Goal: Task Accomplishment & Management: Manage account settings

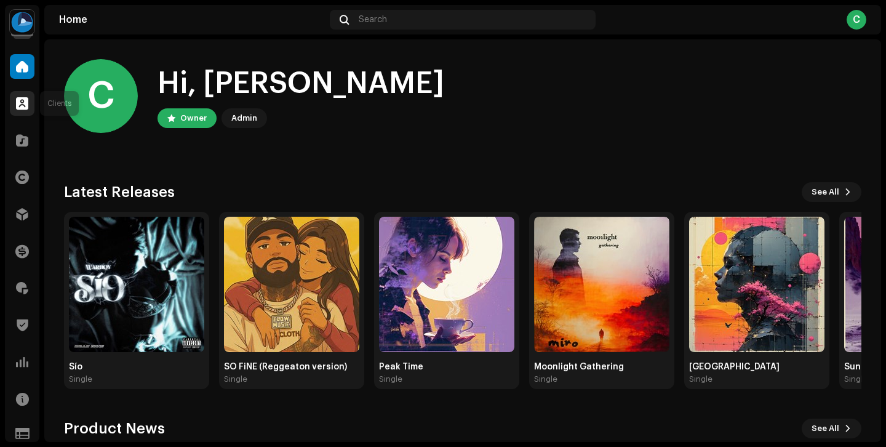
click at [24, 98] on span at bounding box center [22, 103] width 12 height 10
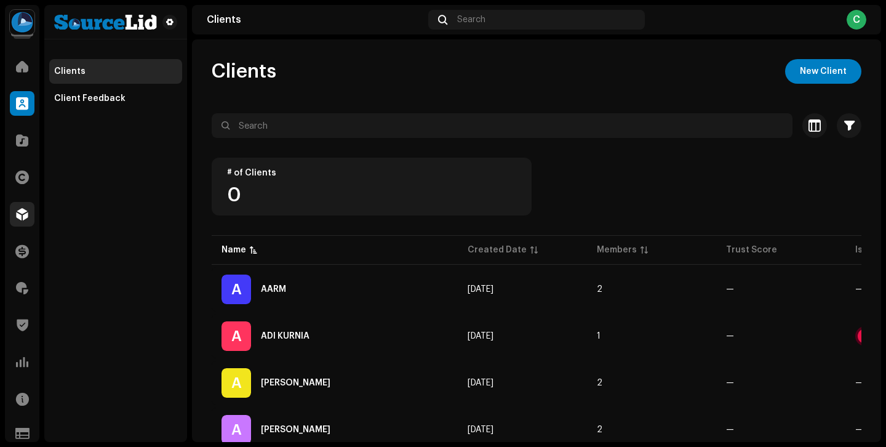
click at [28, 214] on div at bounding box center [22, 214] width 25 height 25
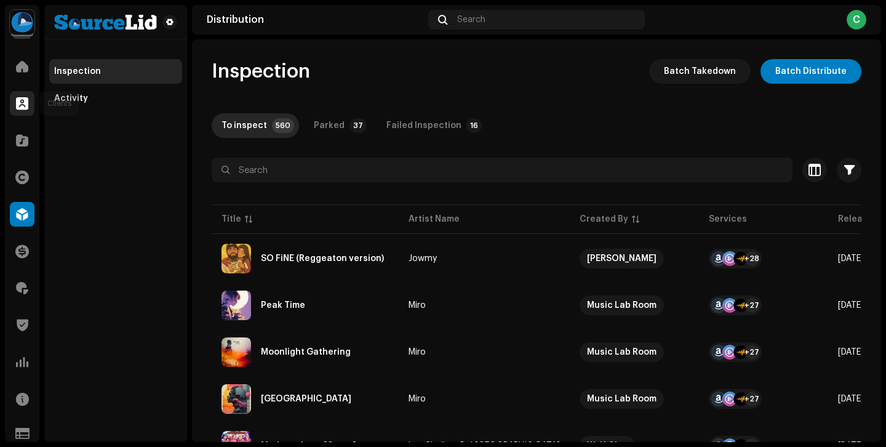
click at [24, 103] on span at bounding box center [22, 103] width 12 height 10
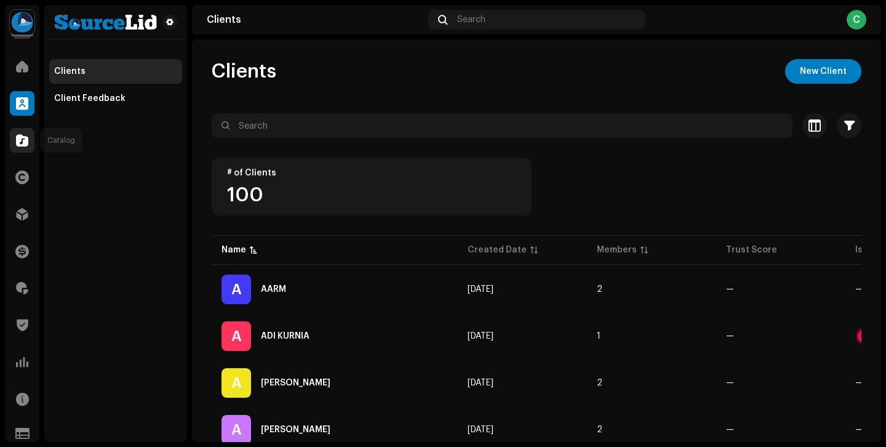
click at [22, 135] on span at bounding box center [22, 140] width 12 height 10
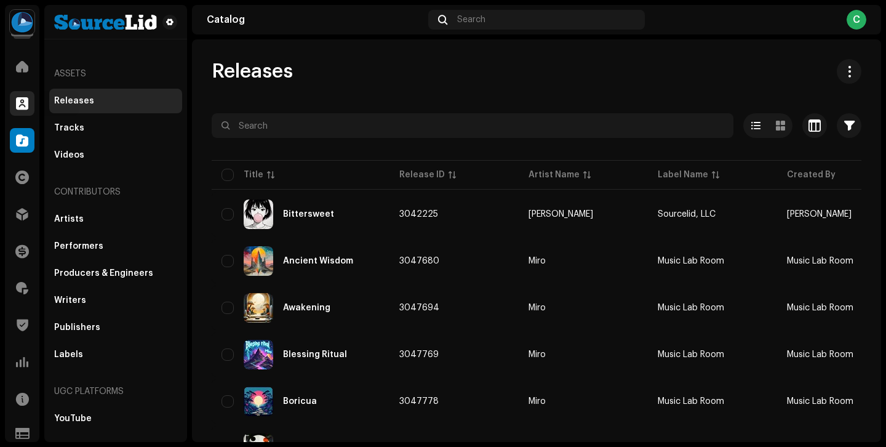
click at [24, 102] on span at bounding box center [22, 103] width 12 height 10
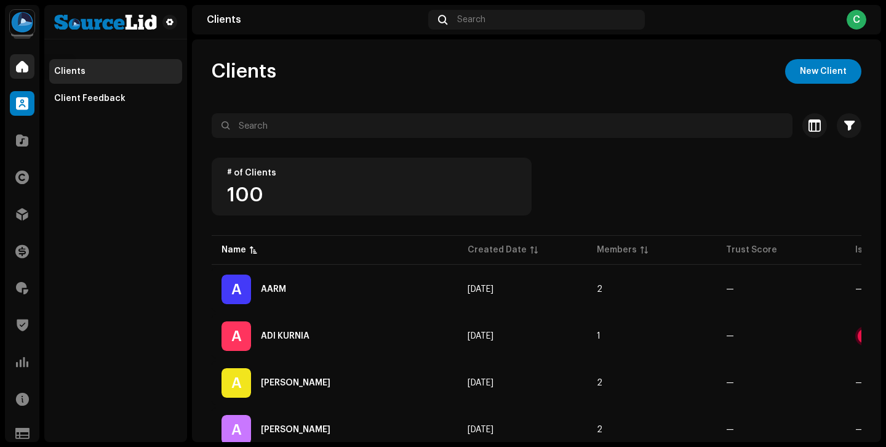
click at [33, 73] on div at bounding box center [22, 66] width 25 height 25
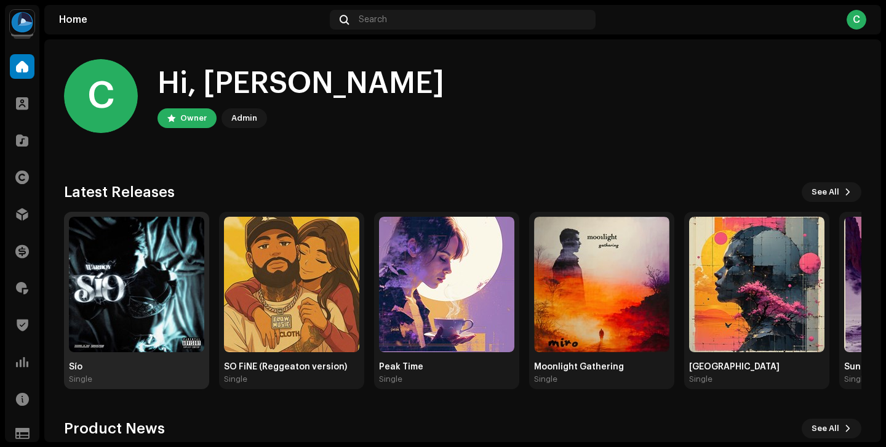
click at [167, 324] on img at bounding box center [136, 284] width 135 height 135
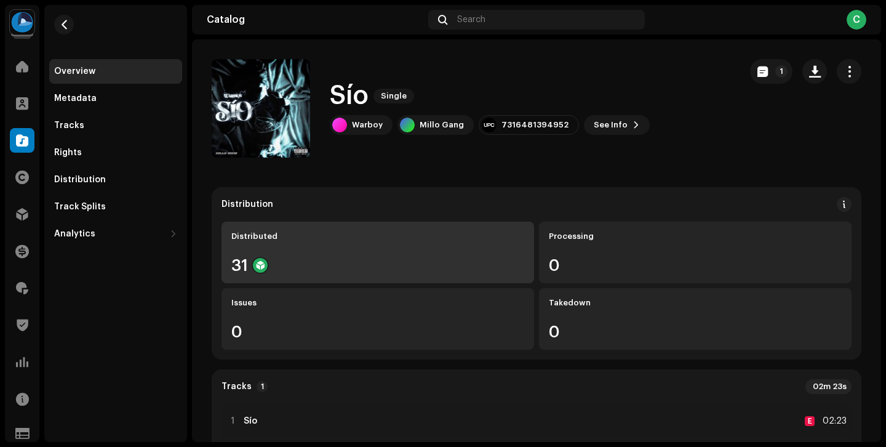
click at [354, 257] on div "Distributed 31" at bounding box center [378, 253] width 313 height 62
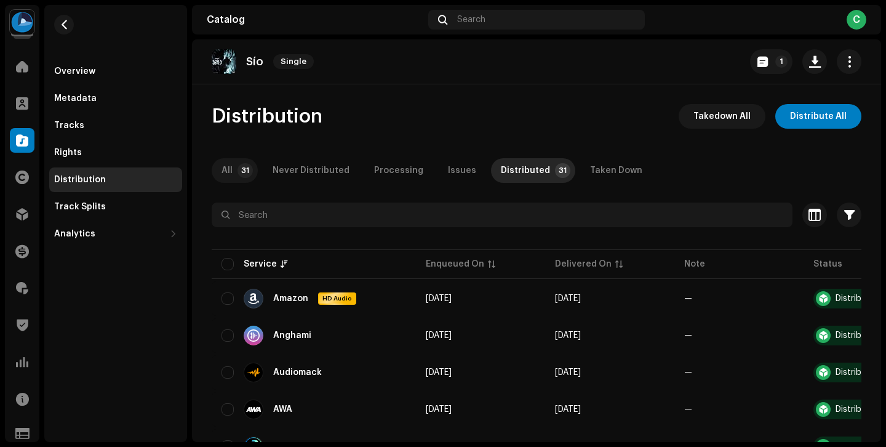
click at [238, 176] on p-tab "All 31" at bounding box center [235, 170] width 46 height 25
click at [14, 63] on div at bounding box center [22, 66] width 25 height 25
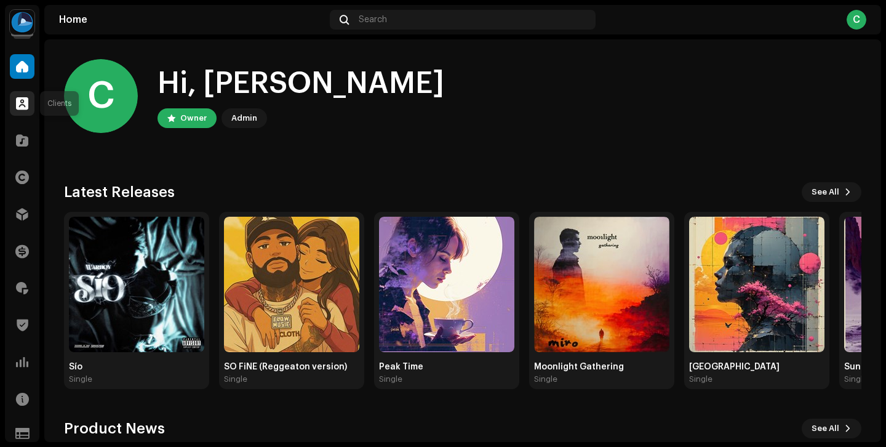
click at [16, 98] on span at bounding box center [22, 103] width 12 height 10
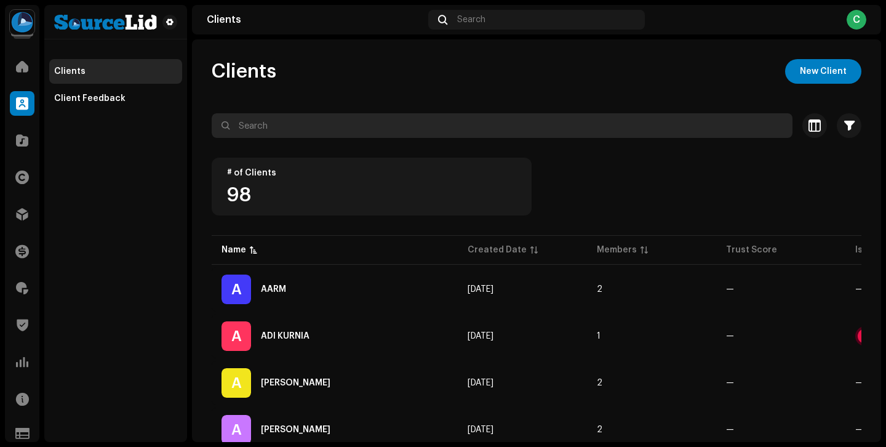
click at [332, 126] on input "text" at bounding box center [502, 125] width 581 height 25
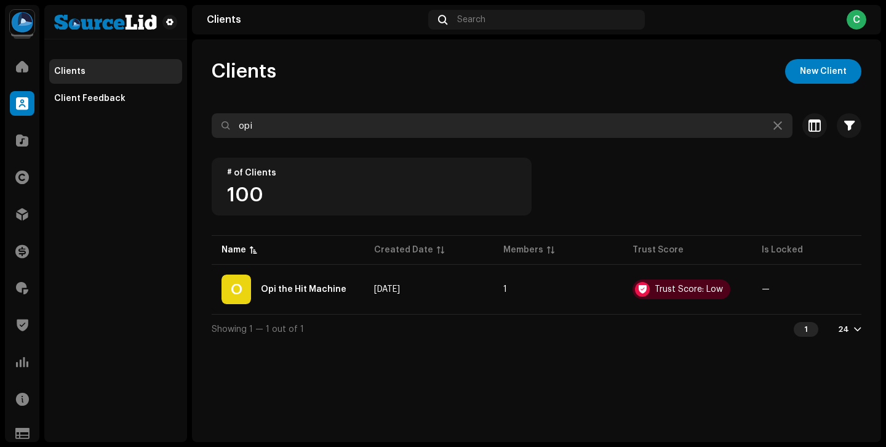
type input "opi"
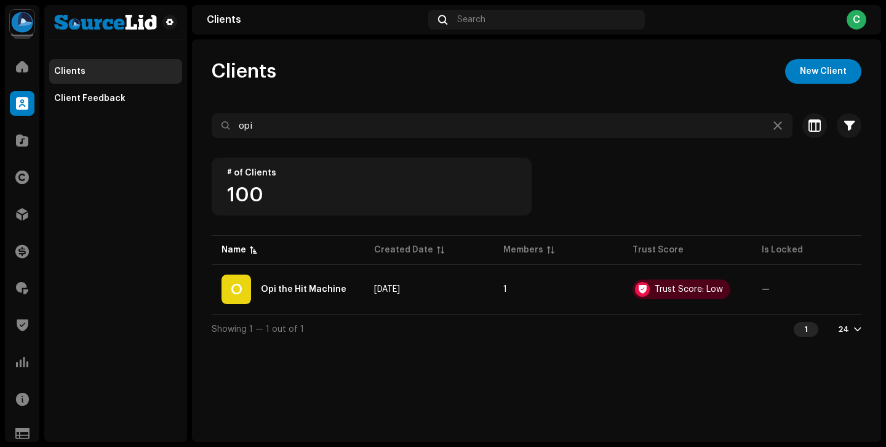
click at [407, 296] on td "[DATE]" at bounding box center [428, 289] width 129 height 44
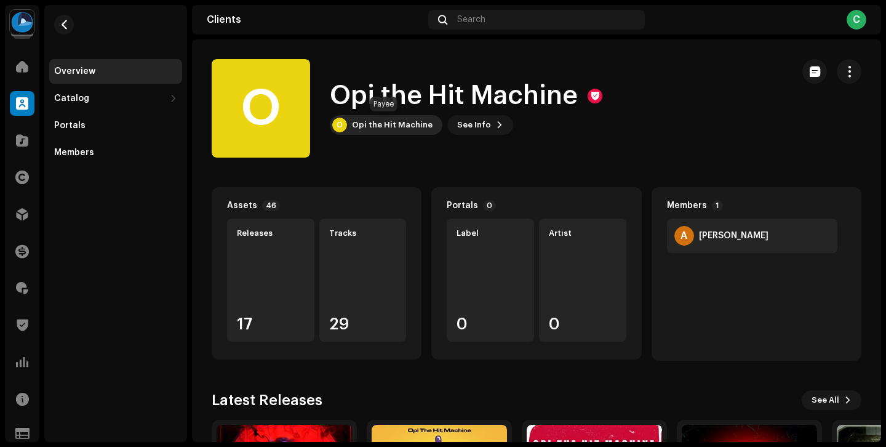
click at [385, 126] on div "Opi the Hit Machine" at bounding box center [392, 125] width 81 height 10
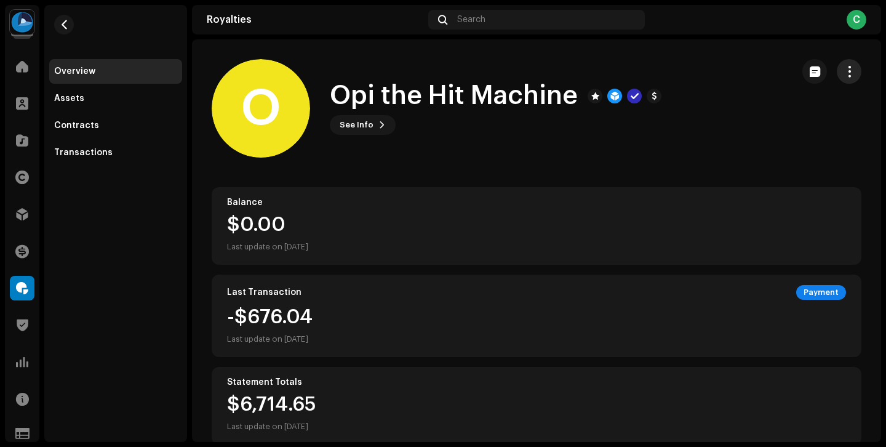
click at [845, 71] on span "button" at bounding box center [850, 71] width 12 height 10
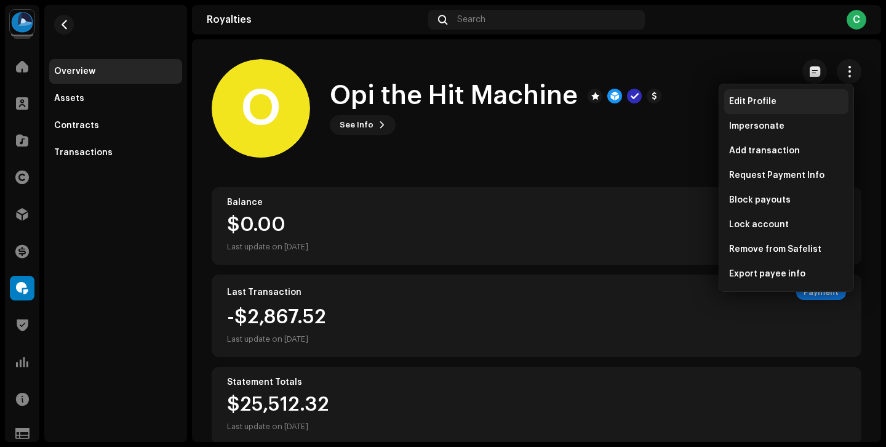
click at [763, 98] on span "Edit Profile" at bounding box center [752, 102] width 47 height 10
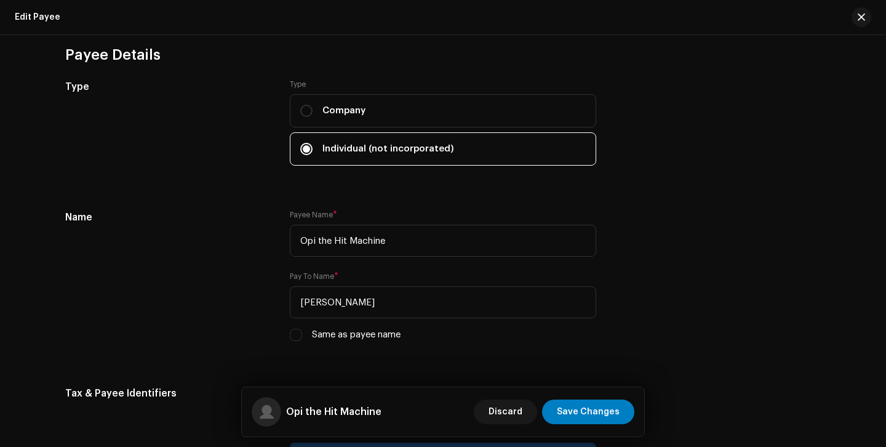
scroll to position [132, 0]
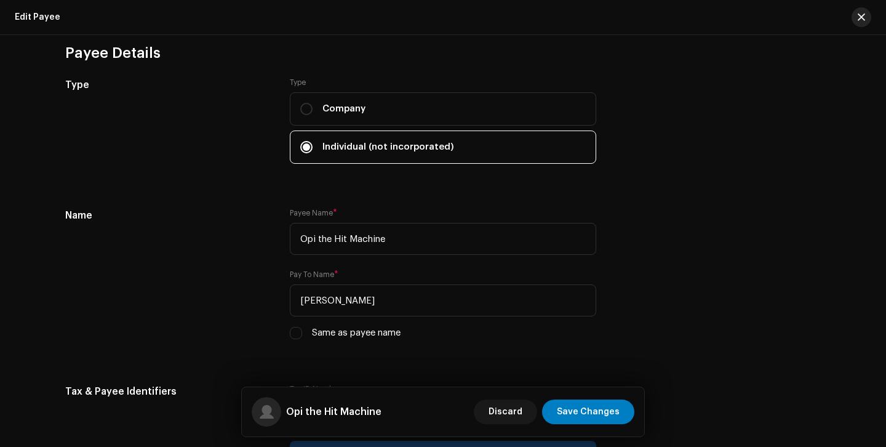
click at [857, 18] on button "button" at bounding box center [862, 17] width 20 height 20
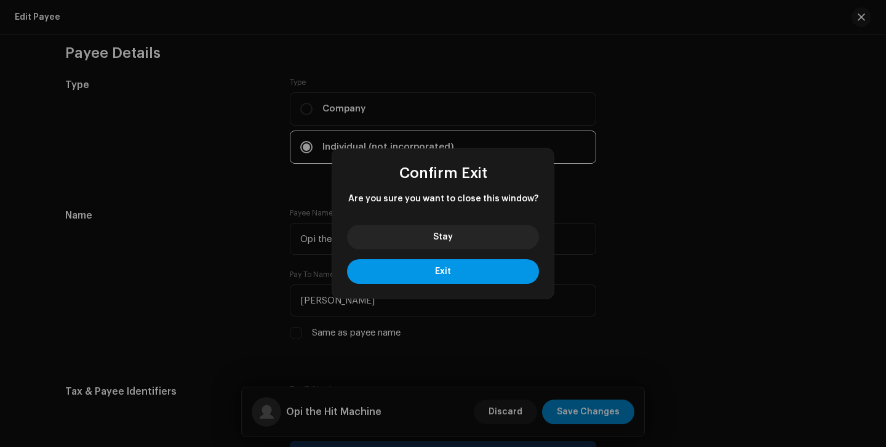
click at [471, 268] on button "Exit" at bounding box center [443, 271] width 192 height 25
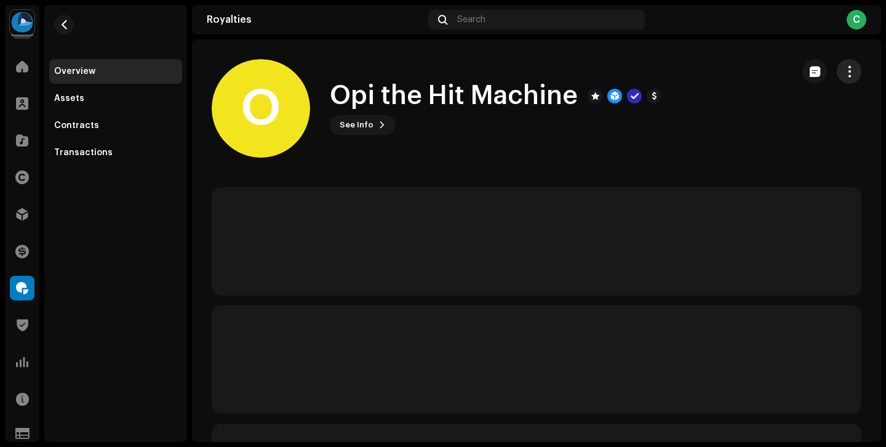
click at [844, 75] on span "button" at bounding box center [850, 71] width 12 height 10
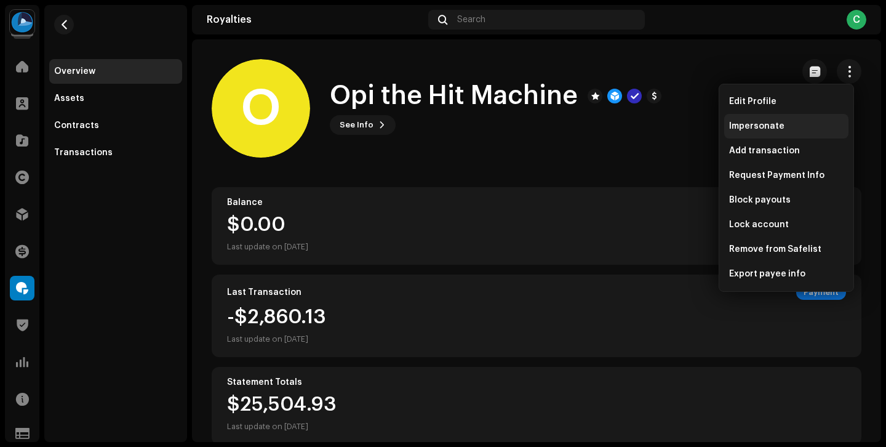
click at [795, 132] on div "Impersonate" at bounding box center [786, 126] width 124 height 25
